Goal: Task Accomplishment & Management: Complete application form

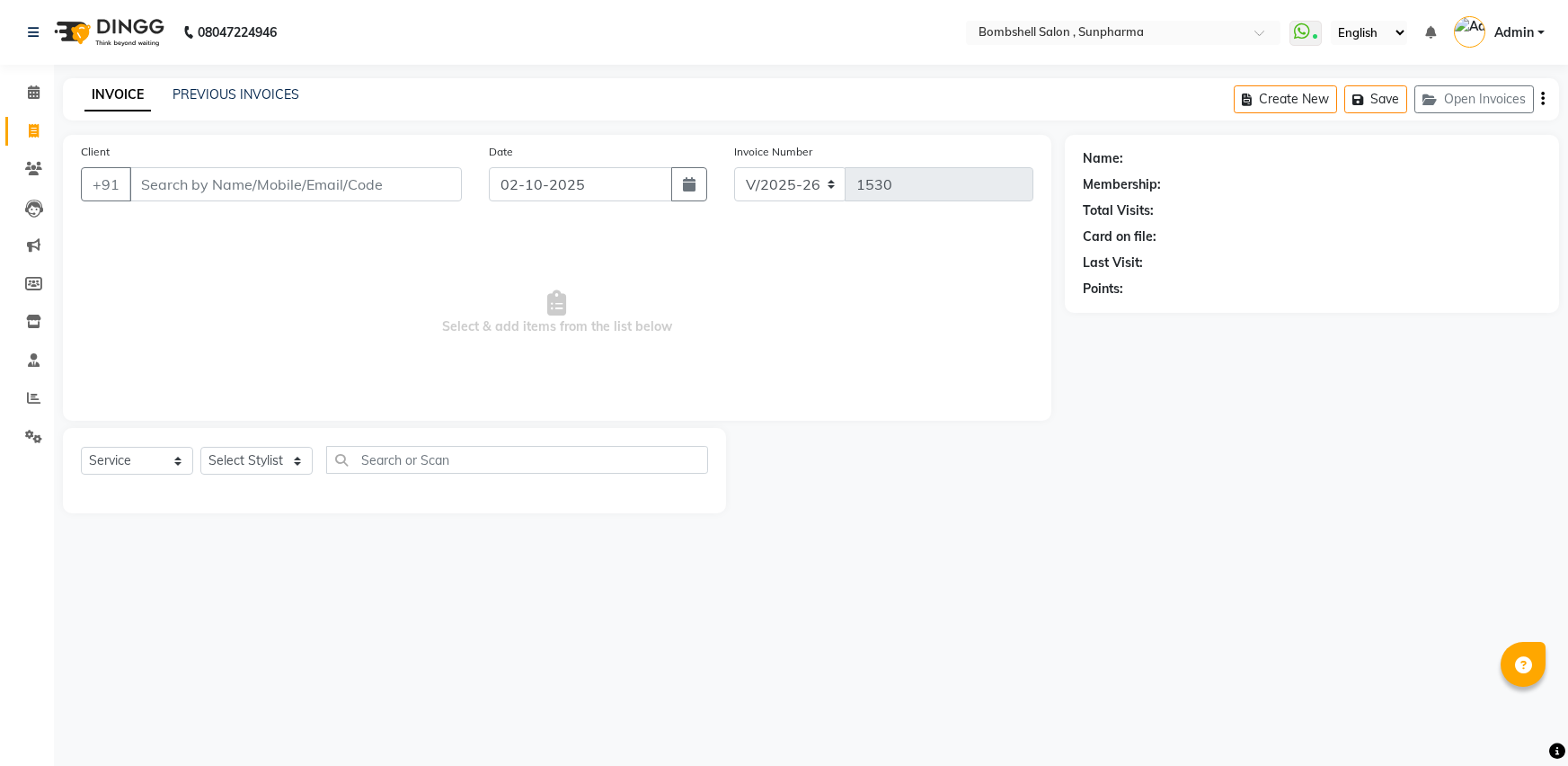
select select "4965"
select select "service"
click at [154, 186] on input "Client" at bounding box center [295, 184] width 332 height 34
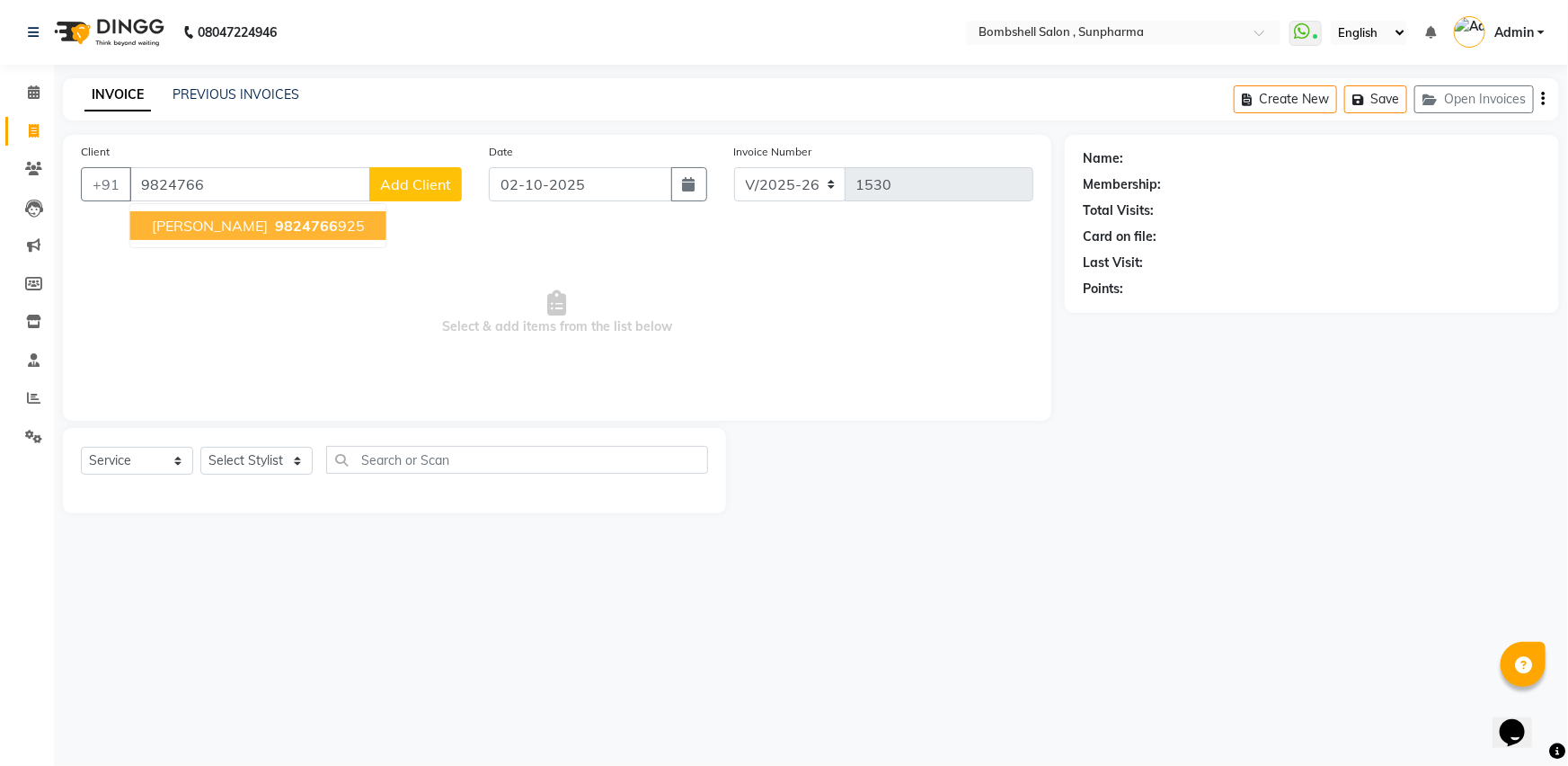
click at [275, 224] on span "9824766" at bounding box center [306, 226] width 63 height 18
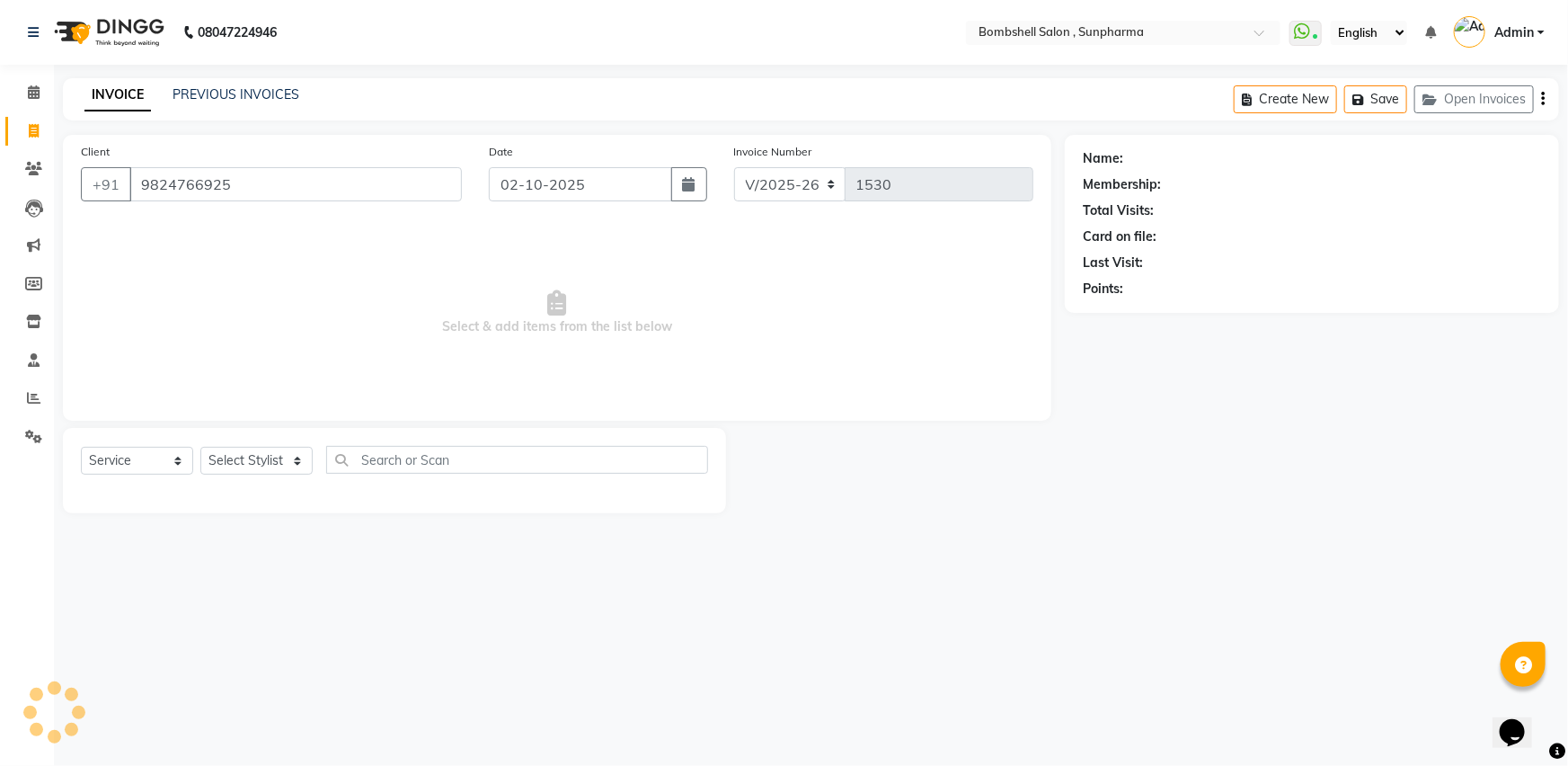
type input "9824766925"
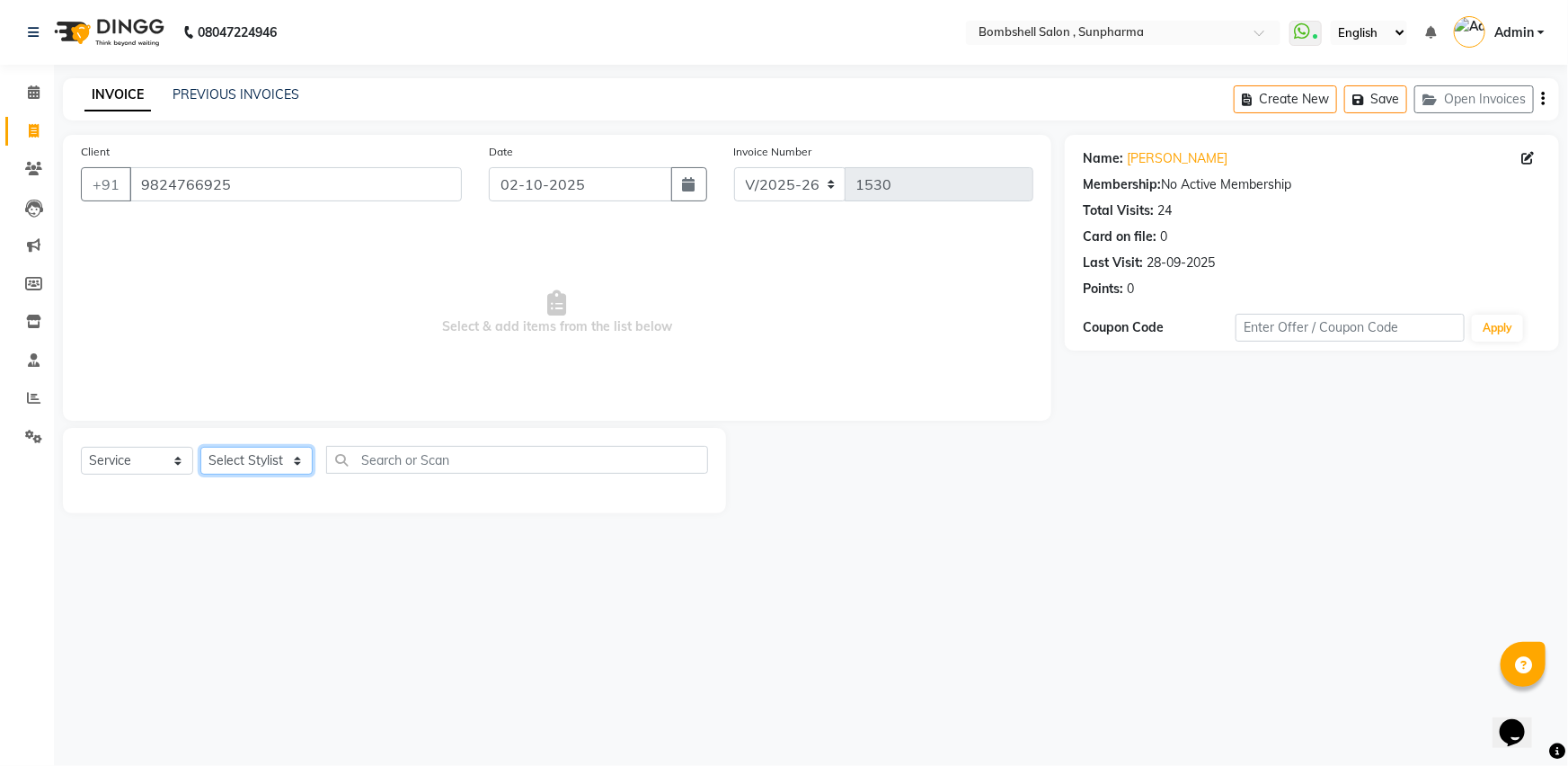
click at [269, 455] on select "Select Stylist [PERSON_NAME] Ananta [PERSON_NAME] [PERSON_NAME] dhanlaxmi poona…" at bounding box center [257, 461] width 112 height 28
select select "74825"
click at [201, 447] on select "Select Stylist [PERSON_NAME] Ananta [PERSON_NAME] [PERSON_NAME] dhanlaxmi poona…" at bounding box center [257, 461] width 112 height 28
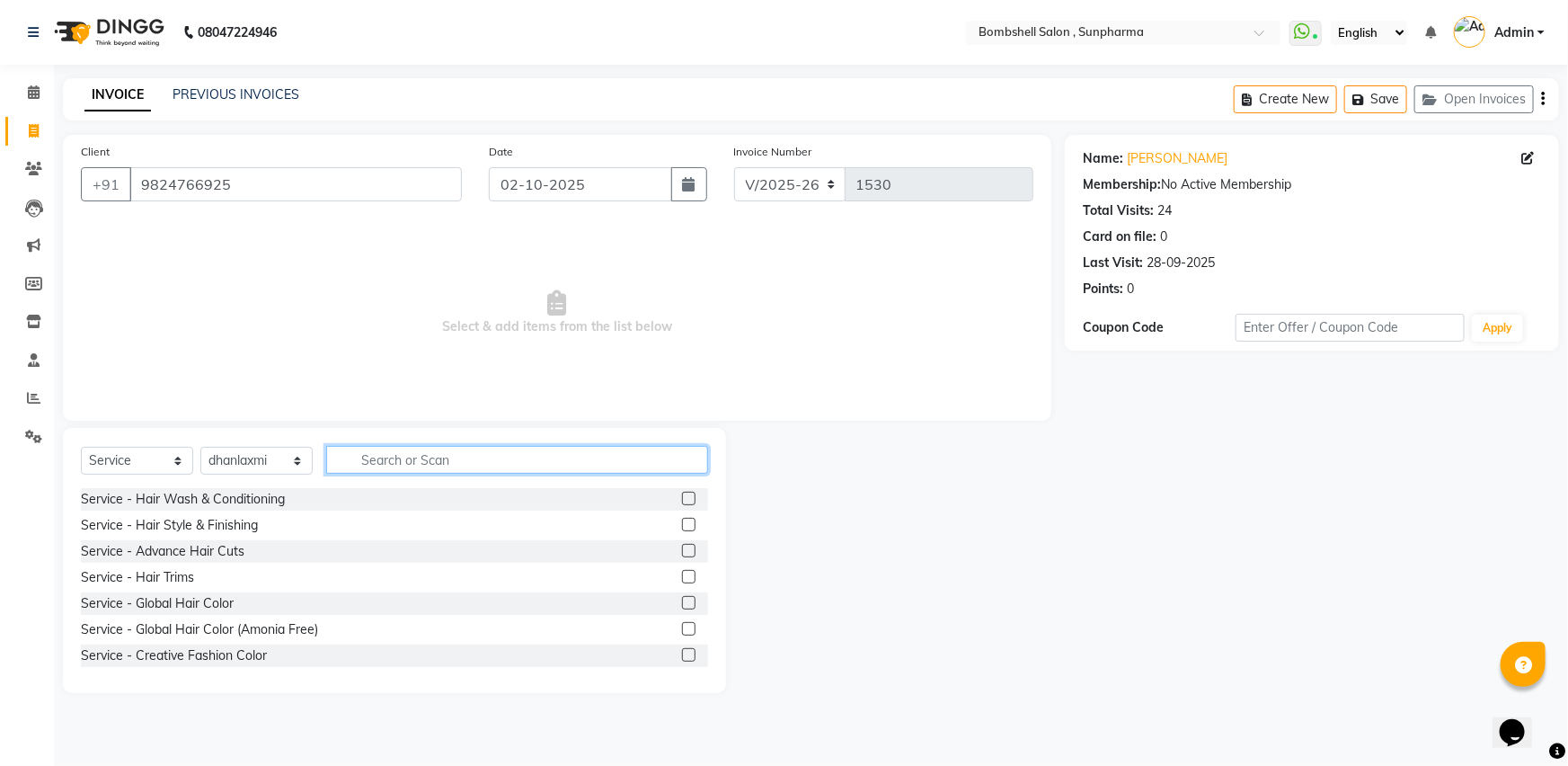
click at [408, 455] on input "text" at bounding box center [517, 460] width 382 height 28
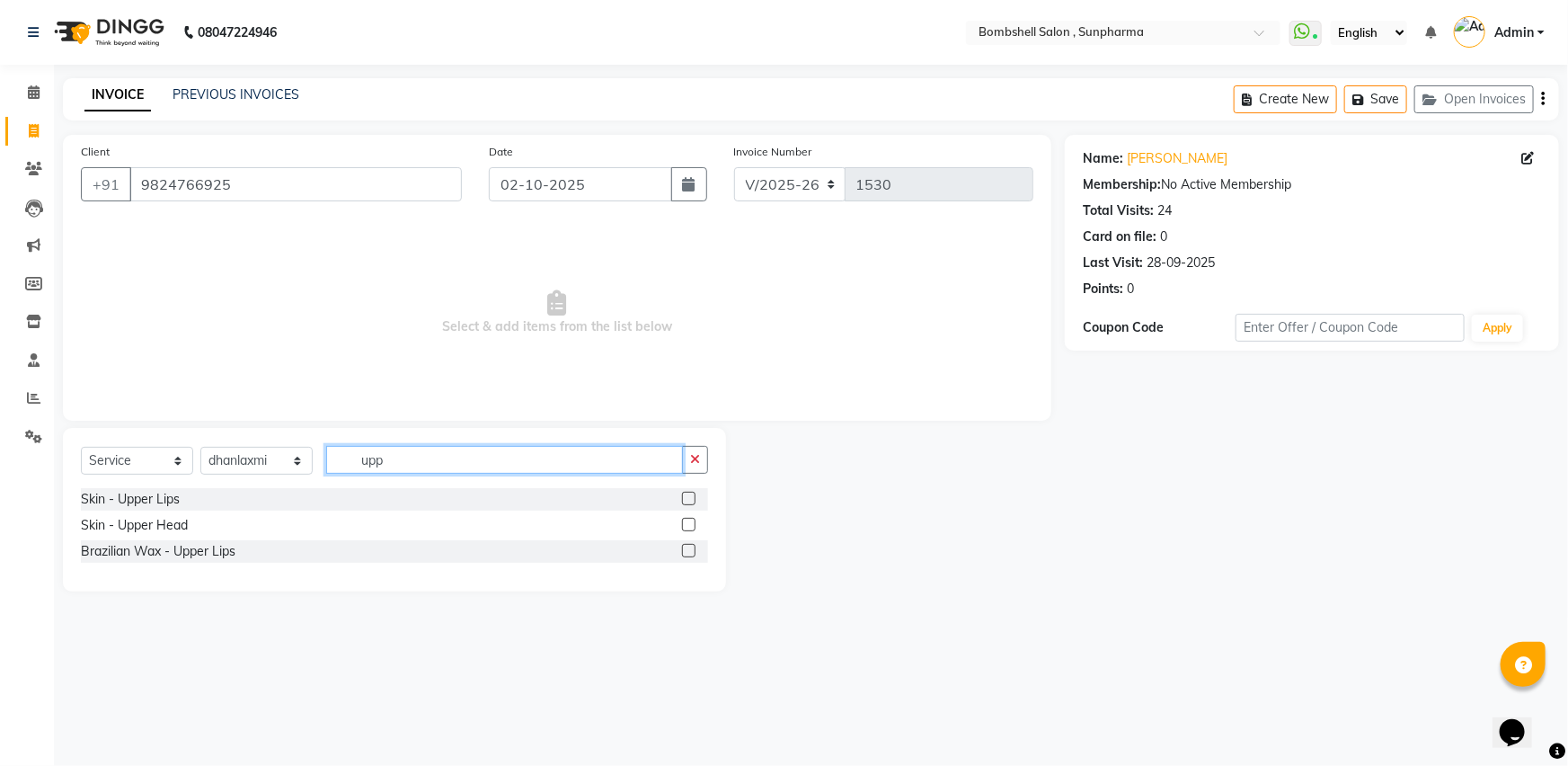
type input "upp"
click at [690, 497] on label at bounding box center [689, 498] width 14 height 14
click at [690, 497] on input "checkbox" at bounding box center [688, 499] width 12 height 12
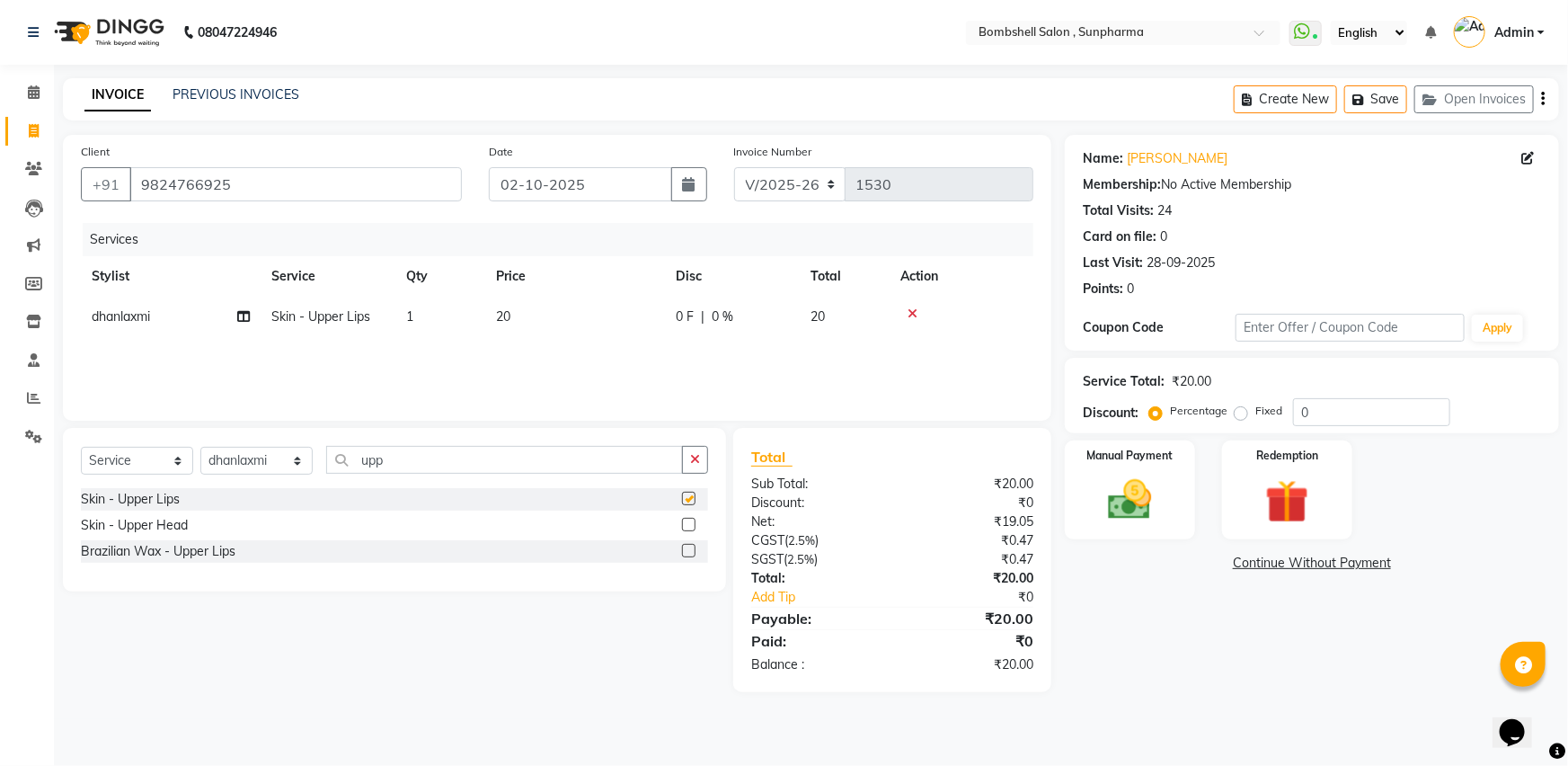
checkbox input "false"
click at [609, 327] on td "20" at bounding box center [575, 316] width 180 height 41
select select "74825"
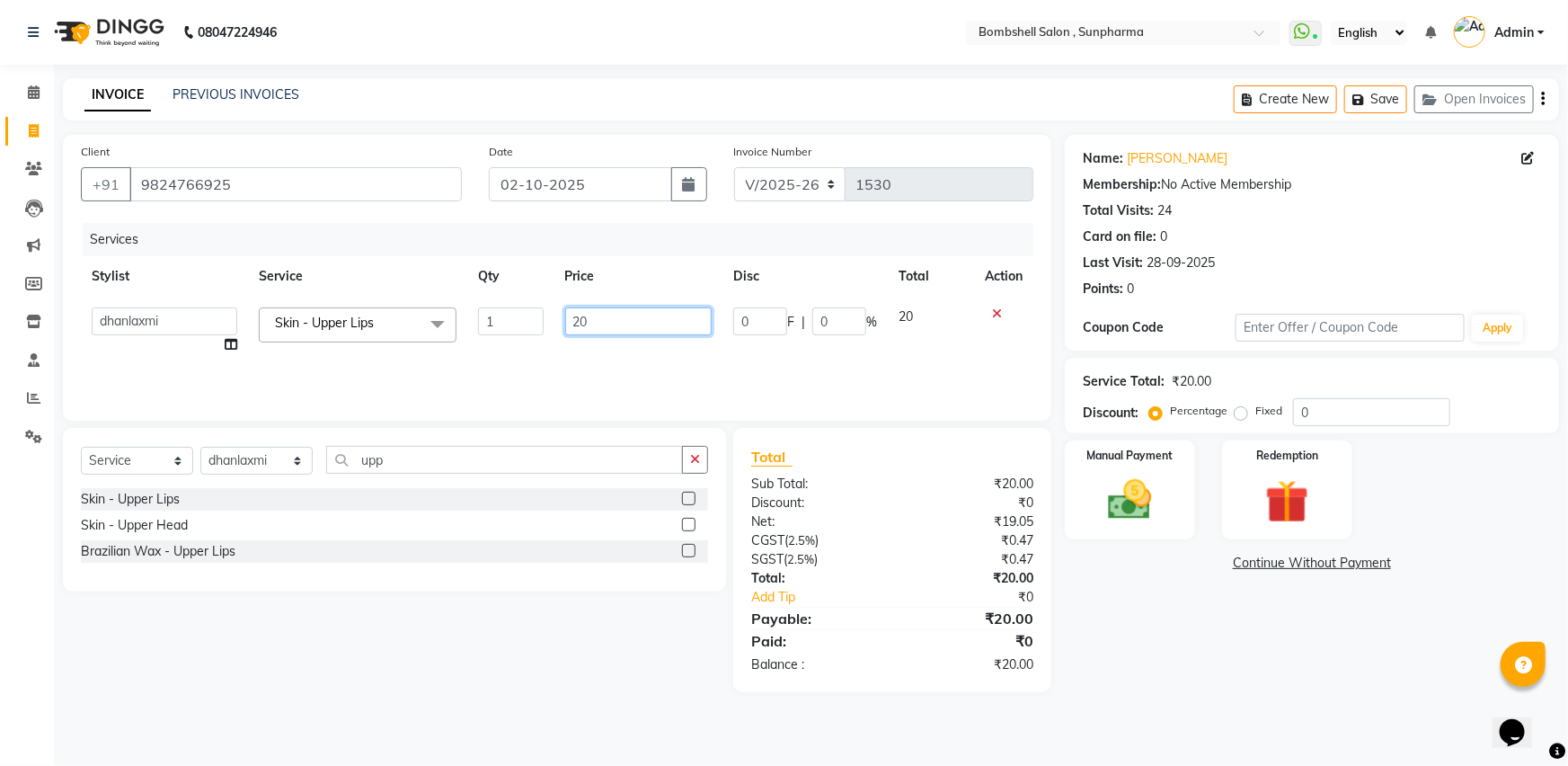
drag, startPoint x: 640, startPoint y: 322, endPoint x: 541, endPoint y: 322, distance: 99.0
click at [541, 322] on tr "[PERSON_NAME] Ananta [PERSON_NAME] [PERSON_NAME] dhanlaxmi poonam [PERSON_NAME]…" at bounding box center [557, 330] width 953 height 69
type input "30"
click at [1227, 681] on div "Name: [PERSON_NAME] Membership: No Active Membership Total Visits: 24 Card on f…" at bounding box center [1318, 414] width 508 height 557
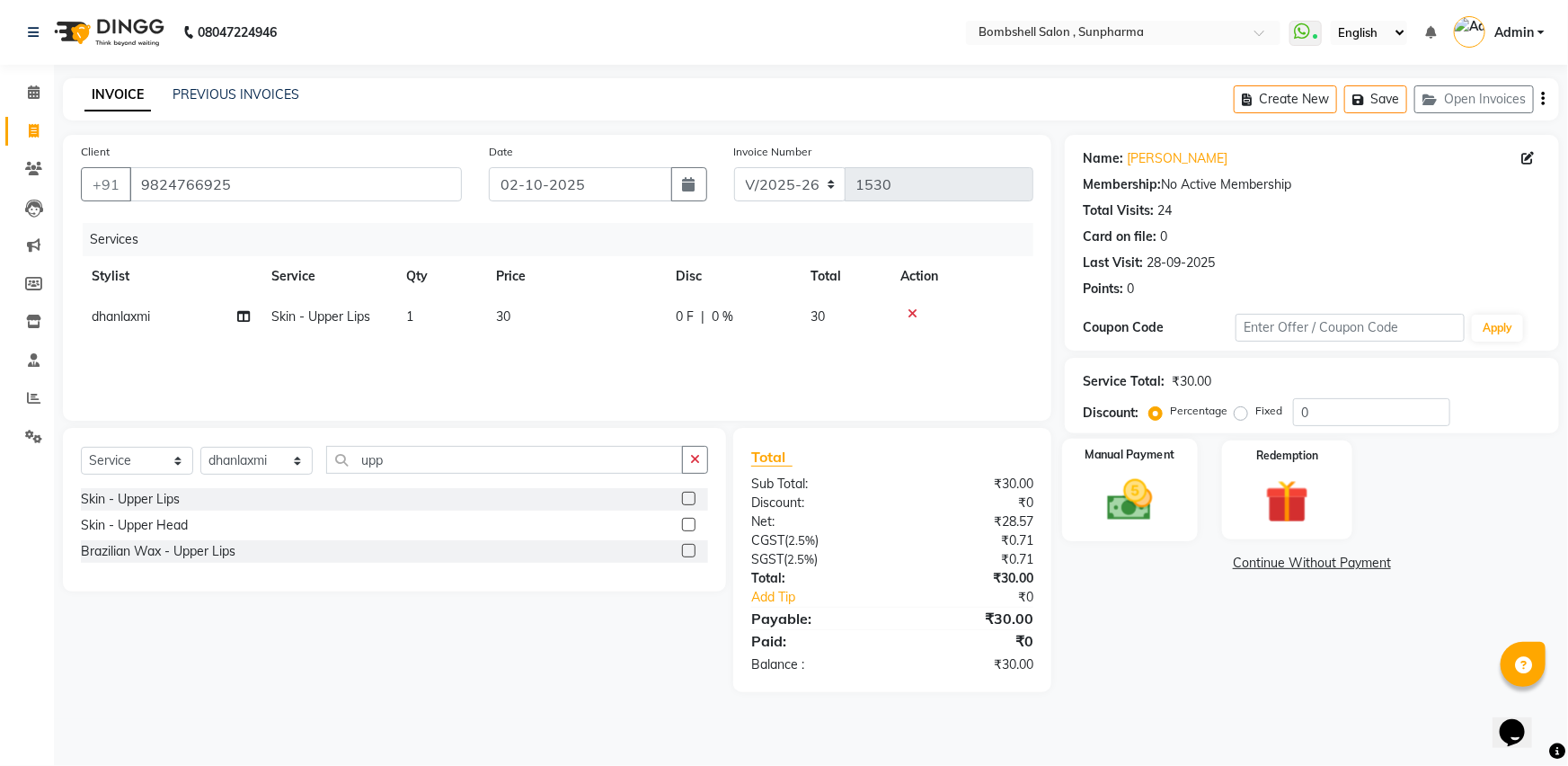
click at [1146, 511] on img at bounding box center [1131, 499] width 74 height 52
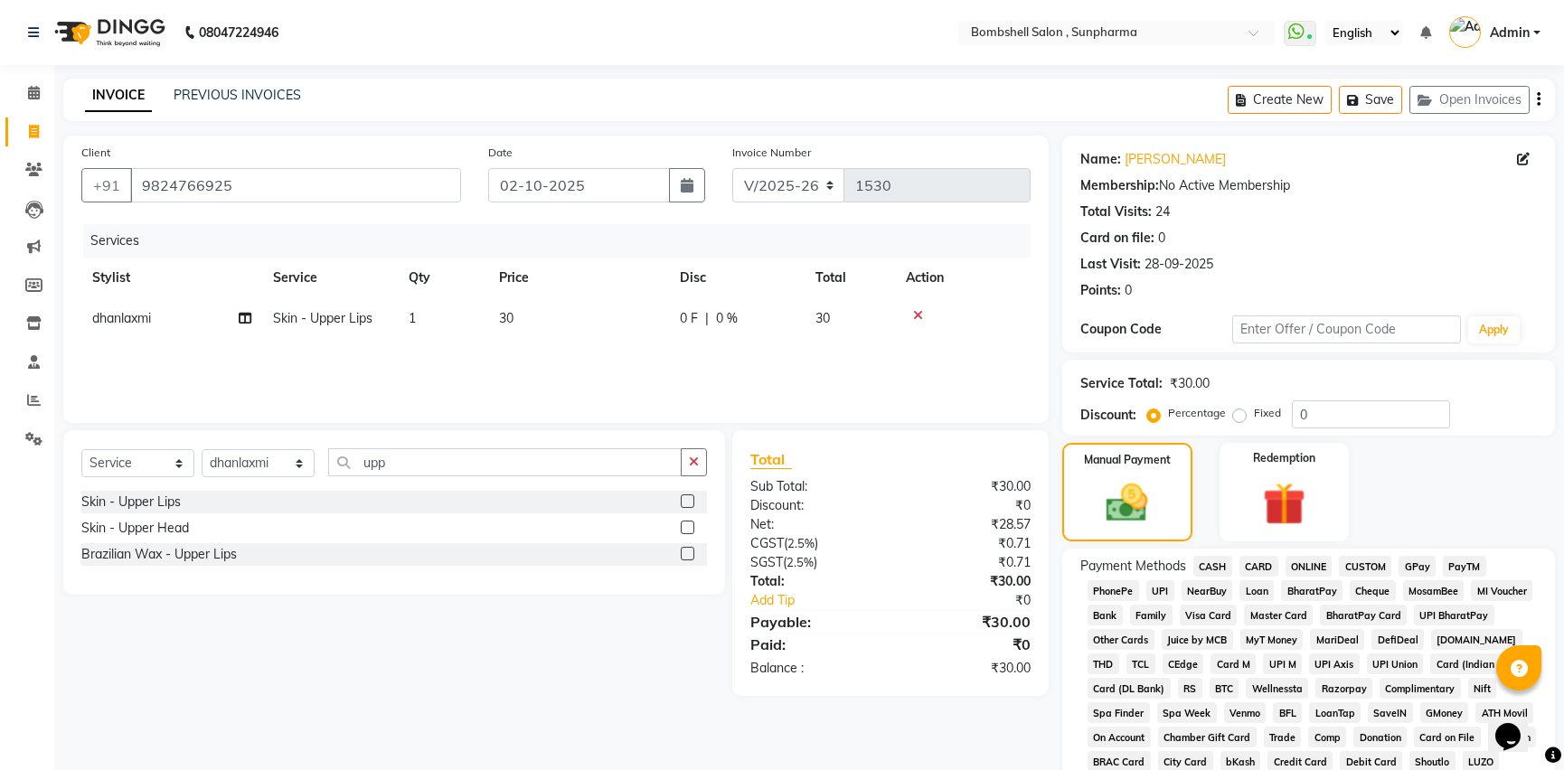
click at [1410, 563] on span "GPay" at bounding box center [1416, 566] width 37 height 21
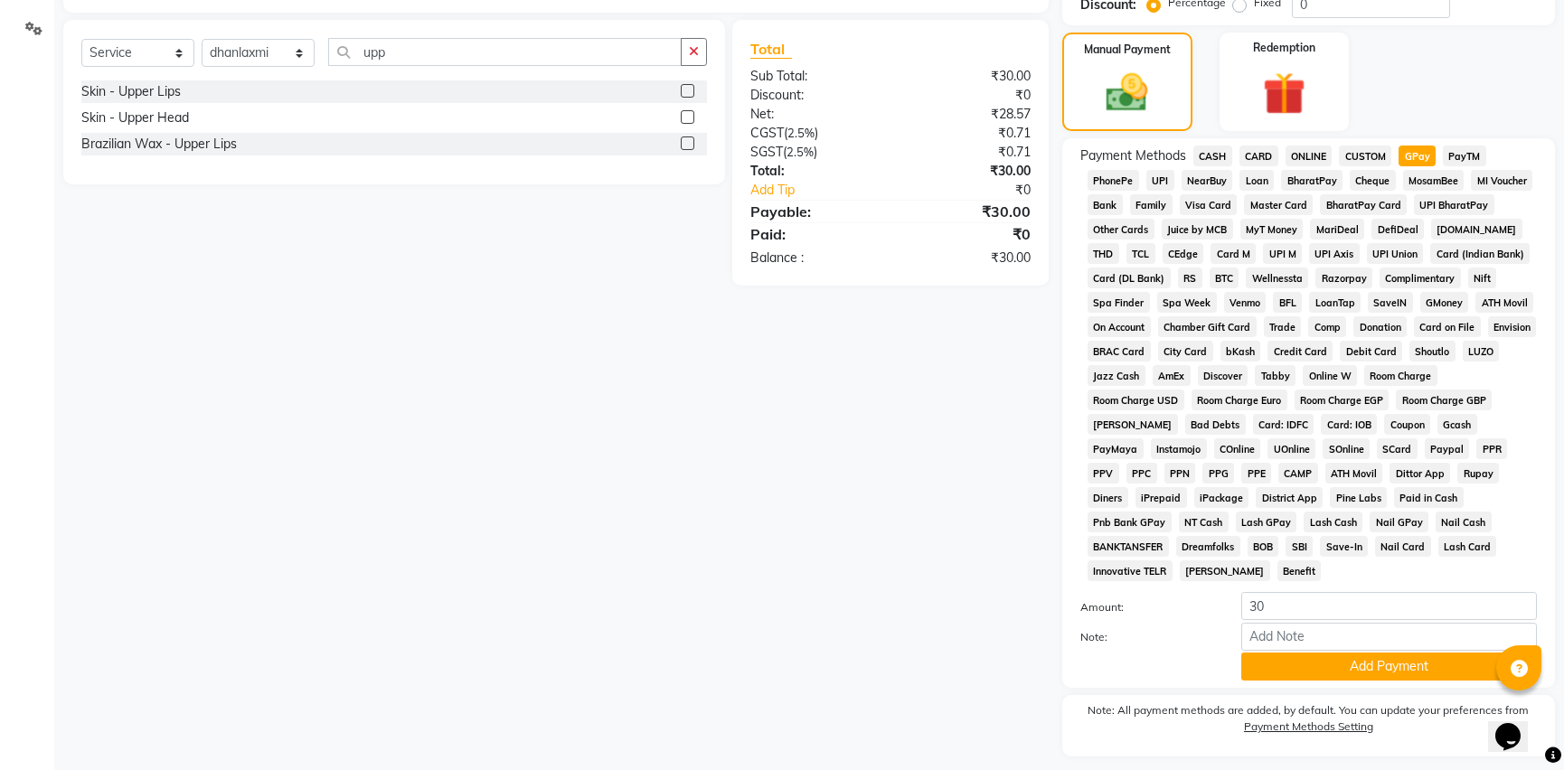
click at [1215, 155] on span "CASH" at bounding box center [1212, 156] width 39 height 21
click at [1386, 653] on button "Add Payment" at bounding box center [1389, 667] width 296 height 28
